Goal: Information Seeking & Learning: Learn about a topic

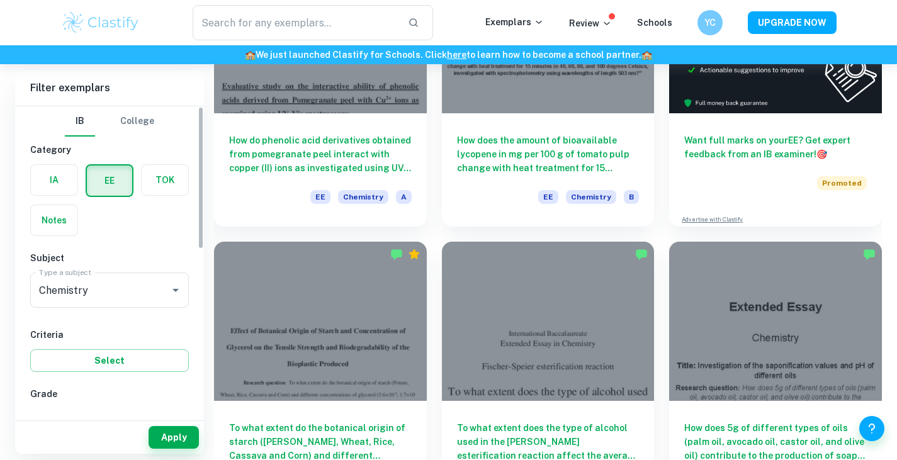
scroll to position [110, 0]
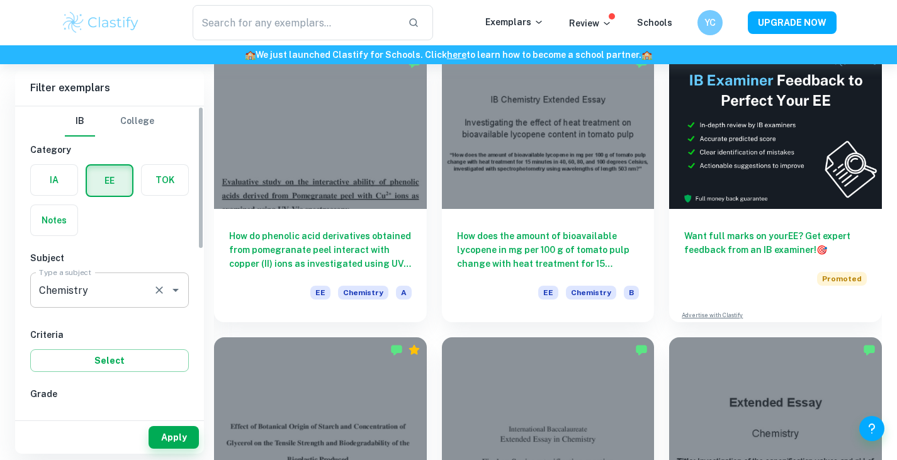
click at [143, 282] on input "Chemistry" at bounding box center [92, 290] width 112 height 24
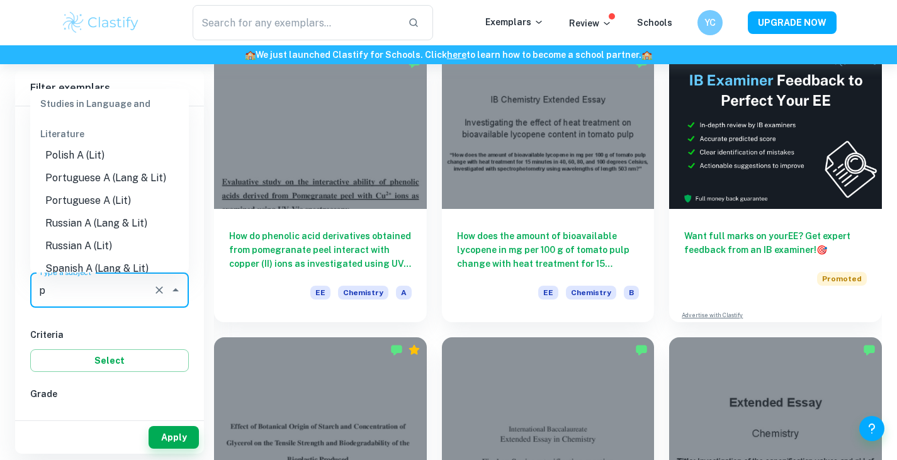
scroll to position [0, 0]
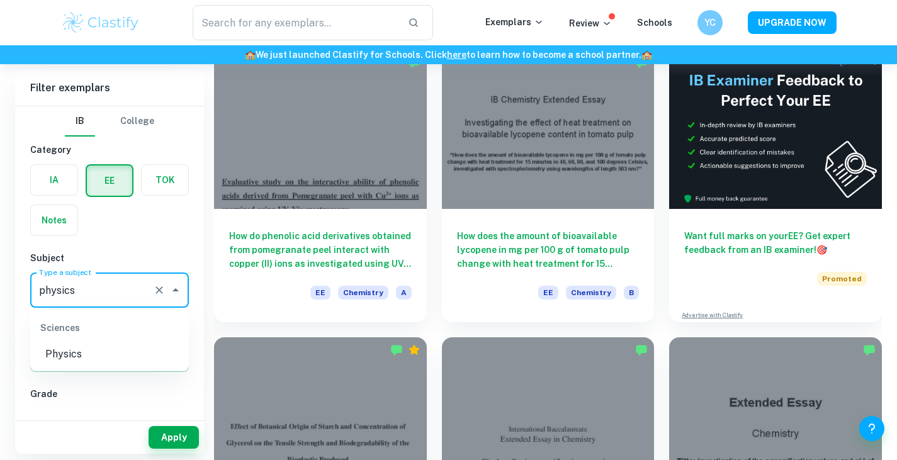
click at [139, 338] on div "Sciences" at bounding box center [109, 328] width 159 height 30
click at [134, 350] on li "Physics" at bounding box center [109, 354] width 159 height 23
type input "Physics"
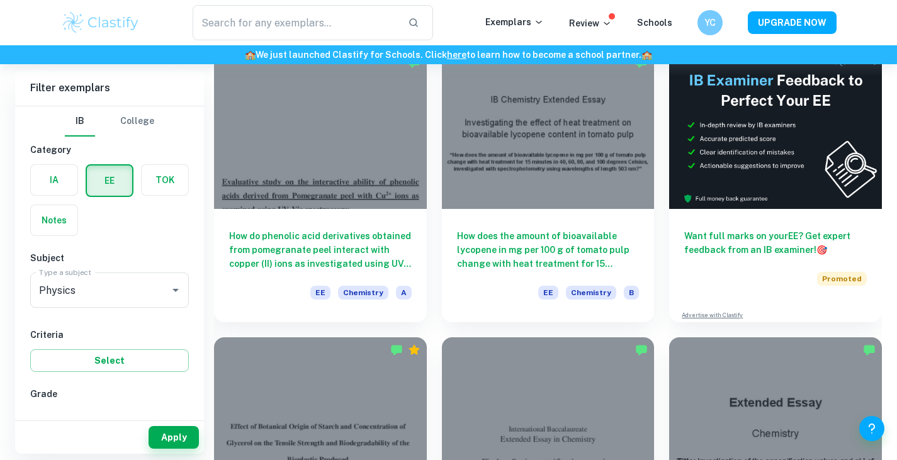
click at [124, 256] on h6 "Subject" at bounding box center [109, 258] width 159 height 14
click at [64, 192] on label "button" at bounding box center [54, 180] width 47 height 30
click at [0, 0] on input "radio" at bounding box center [0, 0] width 0 height 0
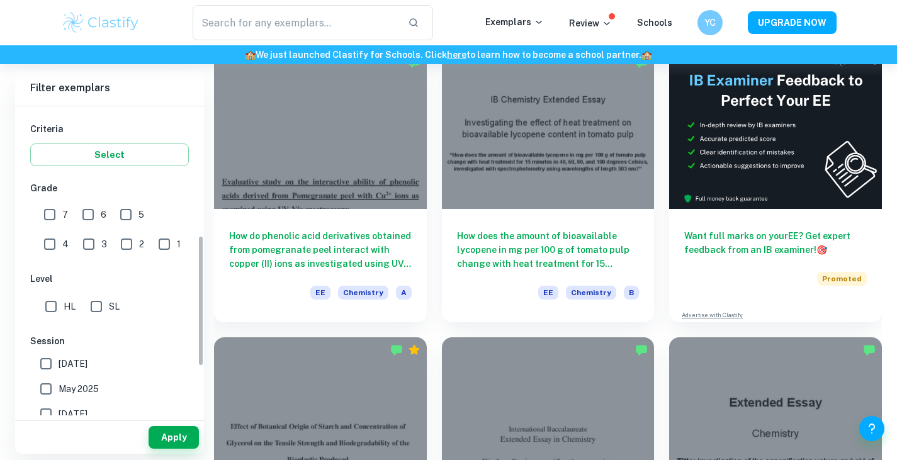
scroll to position [315, 0]
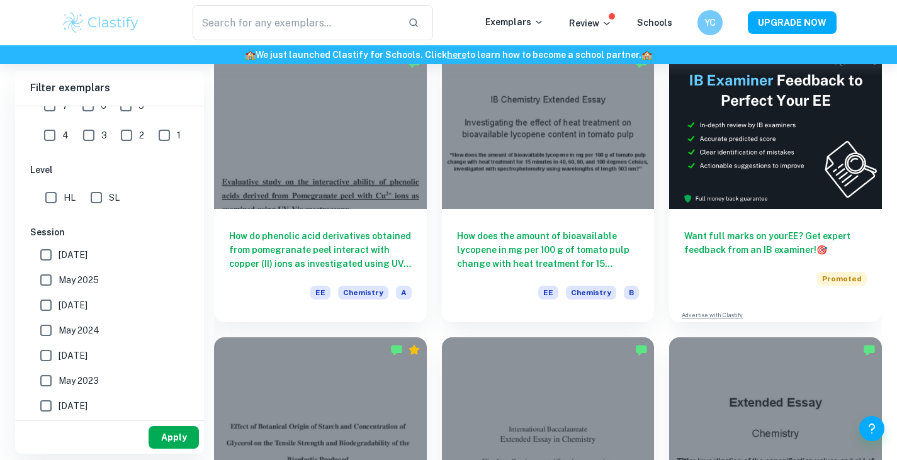
click at [164, 440] on button "Apply" at bounding box center [173, 437] width 50 height 23
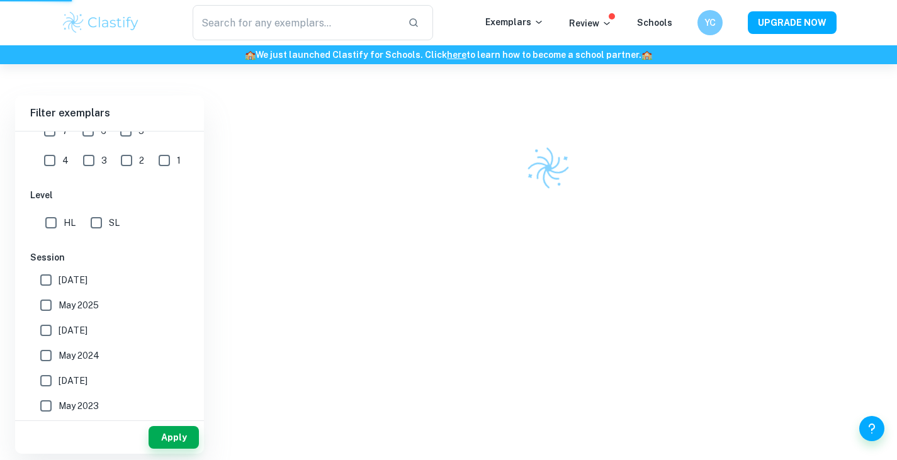
scroll to position [64, 0]
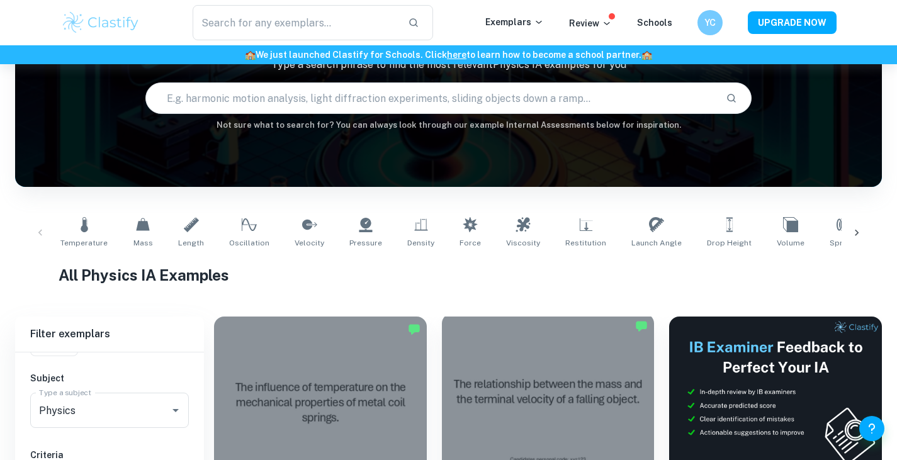
scroll to position [63, 0]
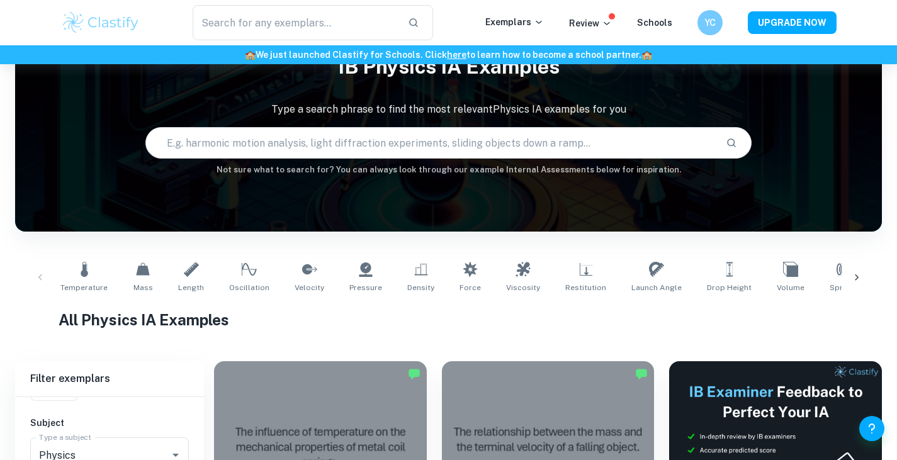
click at [368, 137] on input "text" at bounding box center [431, 142] width 570 height 35
type input "refractive index"
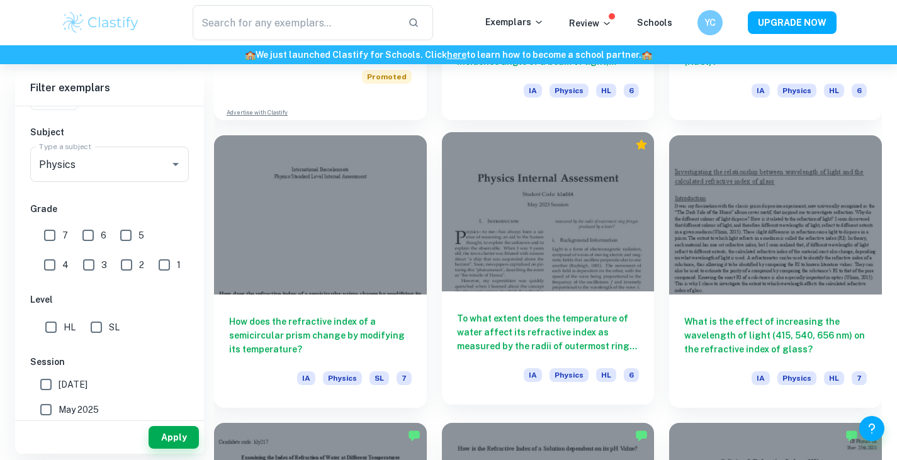
scroll to position [1160, 0]
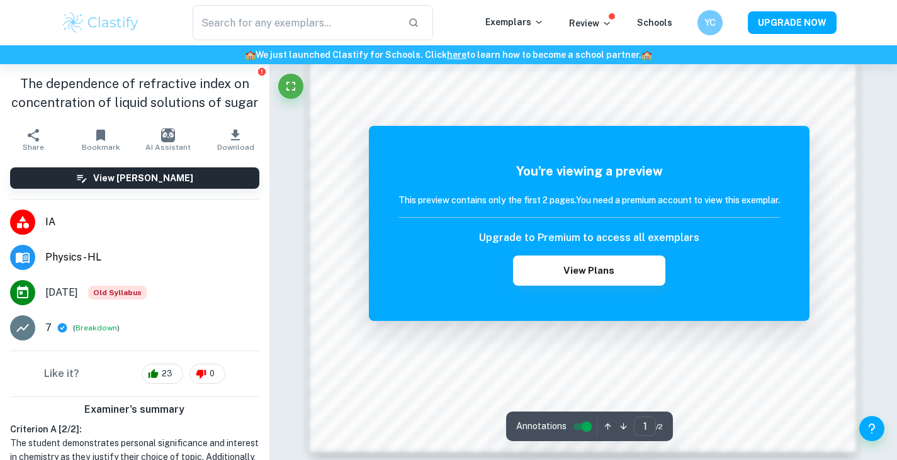
scroll to position [869, 0]
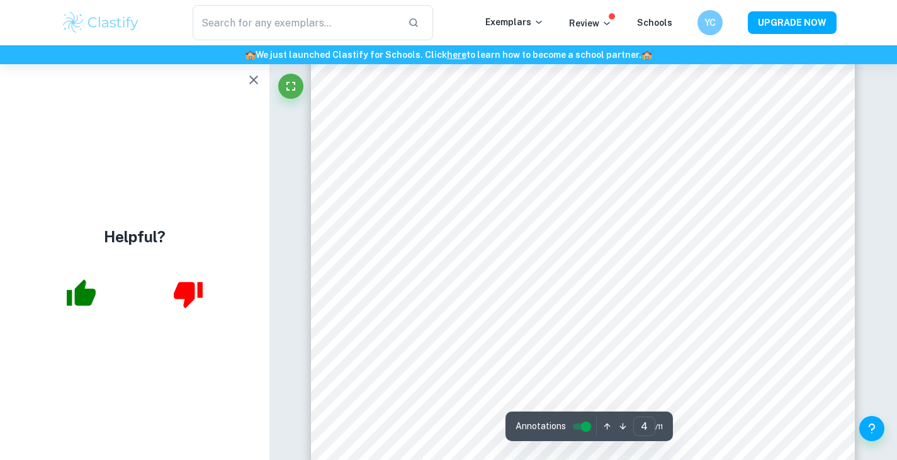
scroll to position [2376, 0]
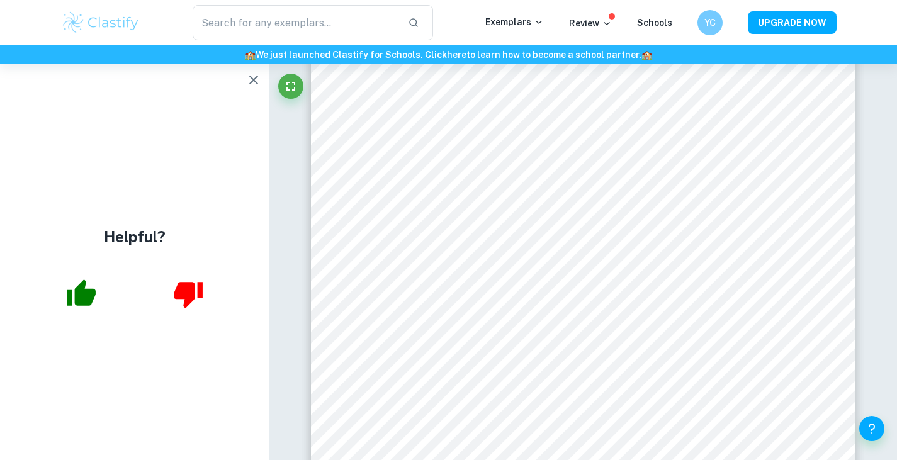
type input "5"
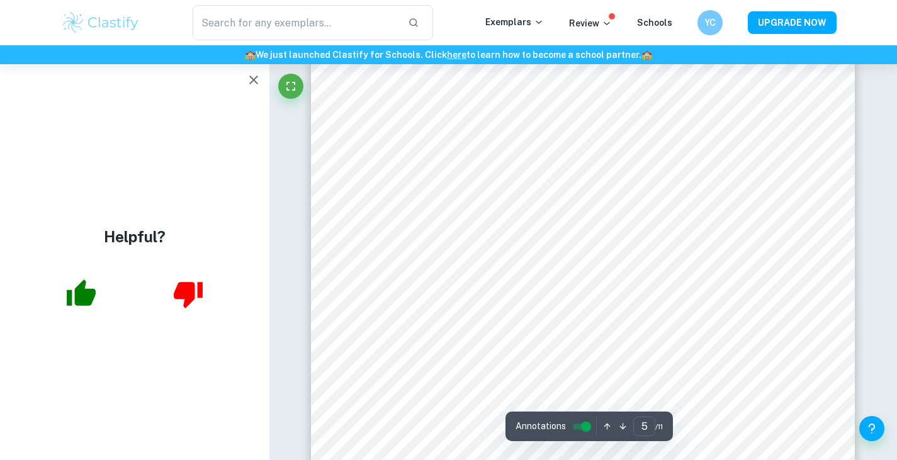
scroll to position [3257, 0]
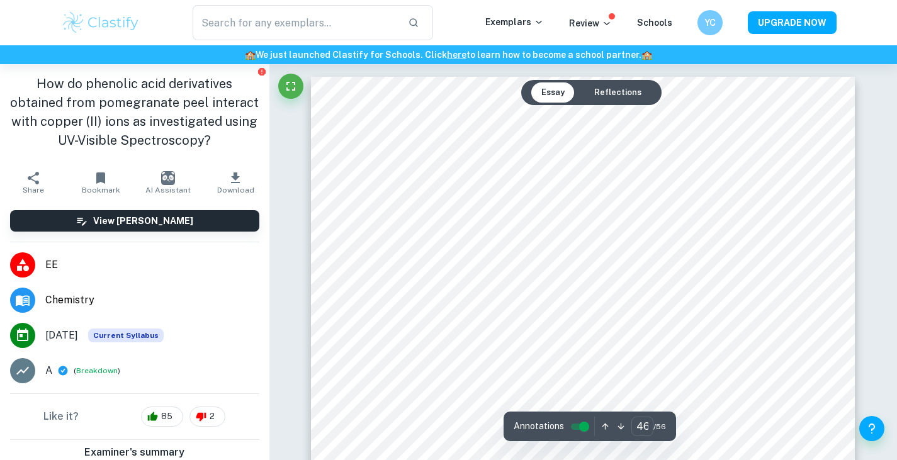
scroll to position [35281, 0]
